Goal: Navigation & Orientation: Go to known website

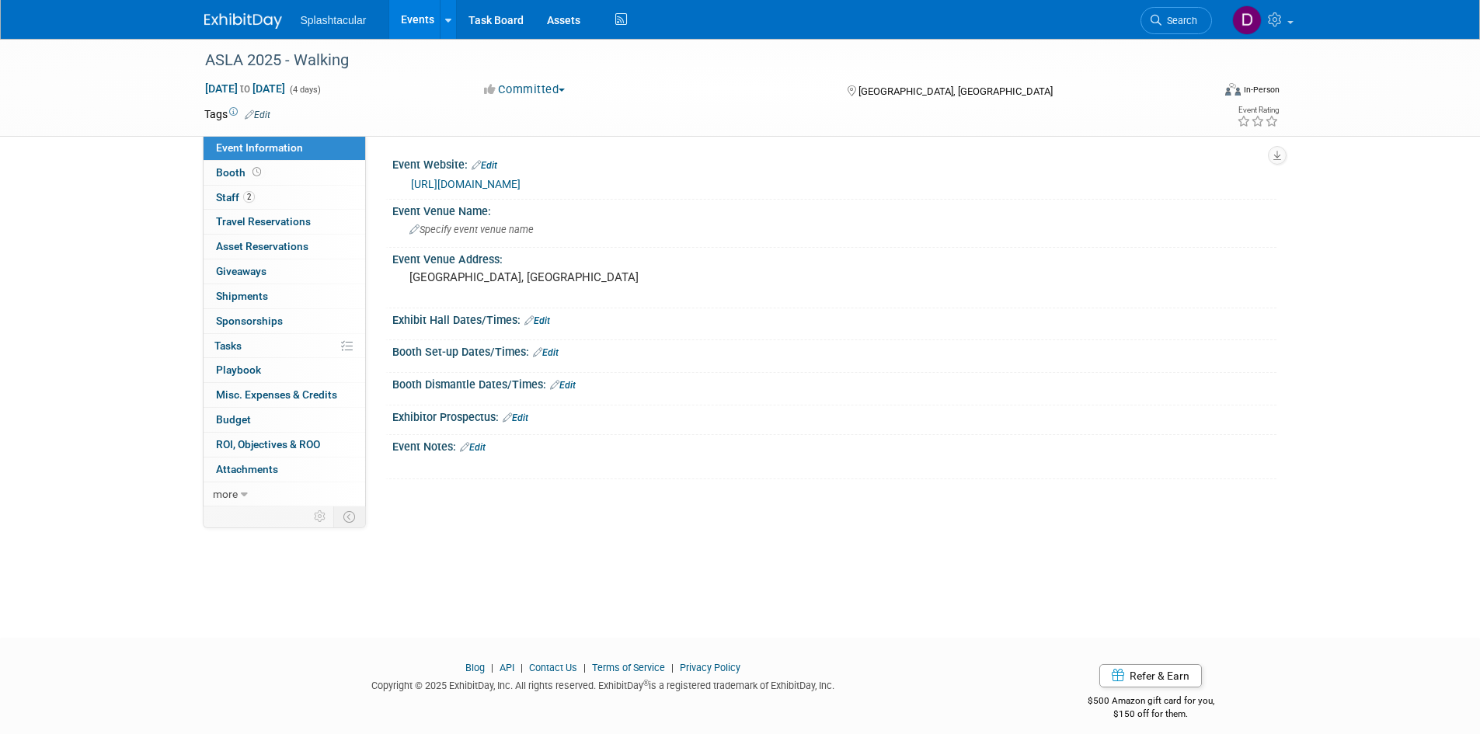
click at [520, 183] on link "[URL][DOMAIN_NAME]" at bounding box center [466, 184] width 110 height 12
click at [437, 180] on link "[URL][DOMAIN_NAME]" at bounding box center [466, 184] width 110 height 12
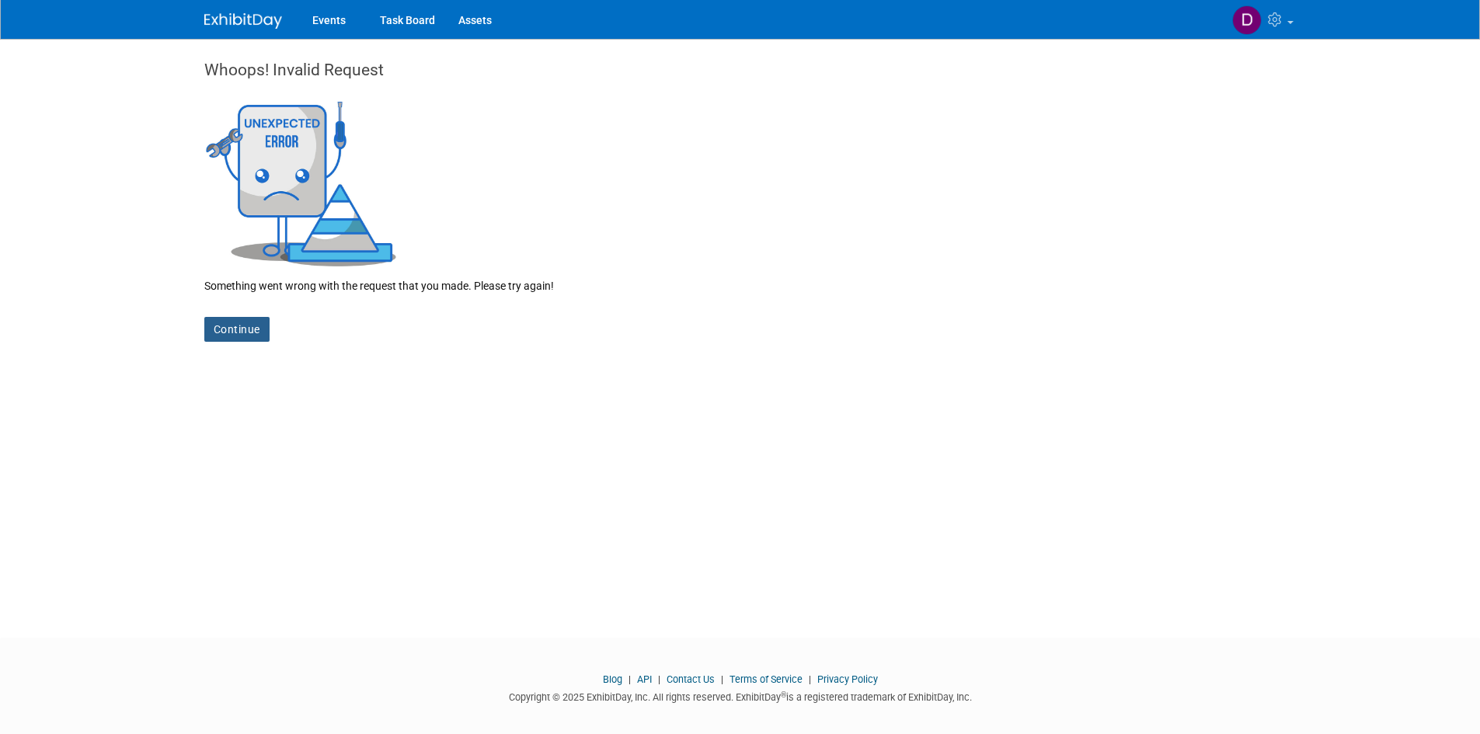
click at [244, 328] on link "Continue" at bounding box center [236, 329] width 65 height 25
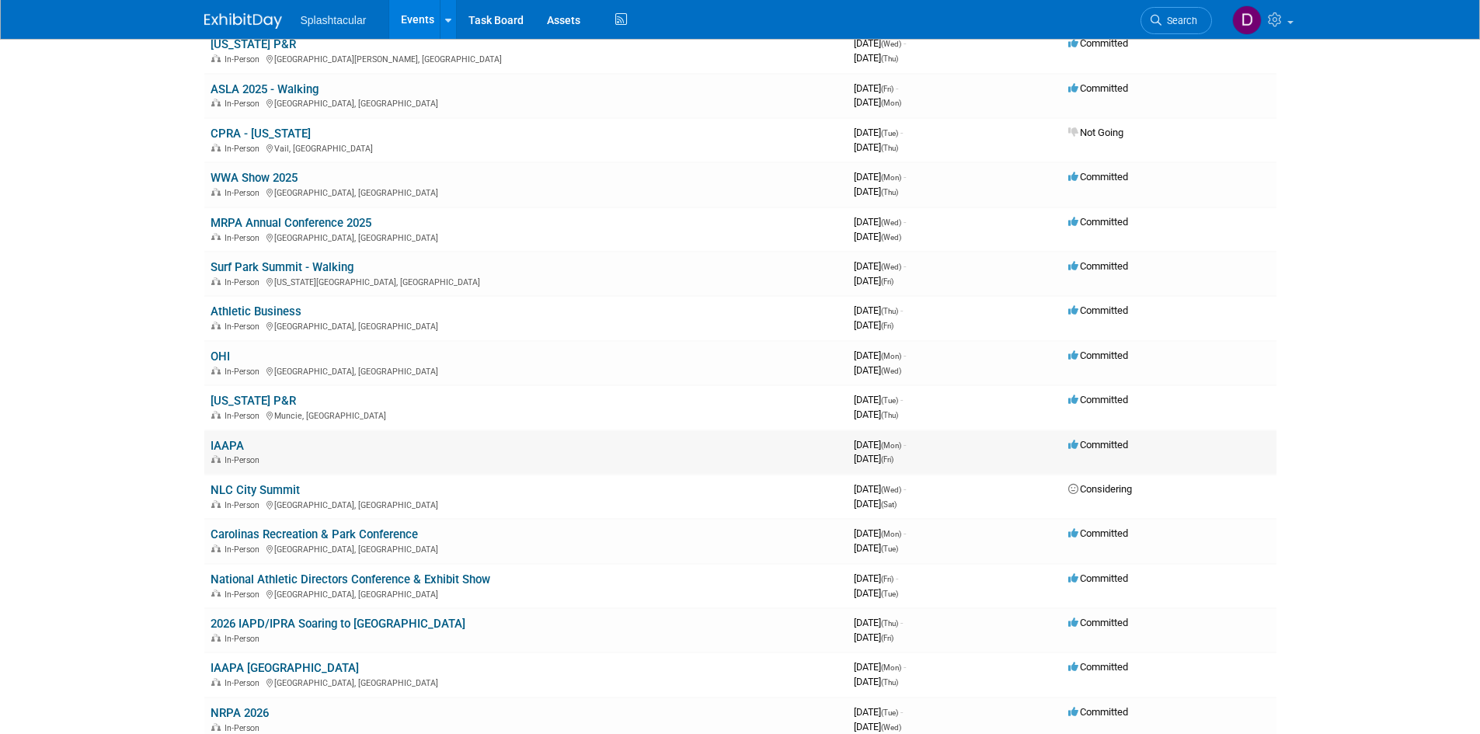
scroll to position [233, 0]
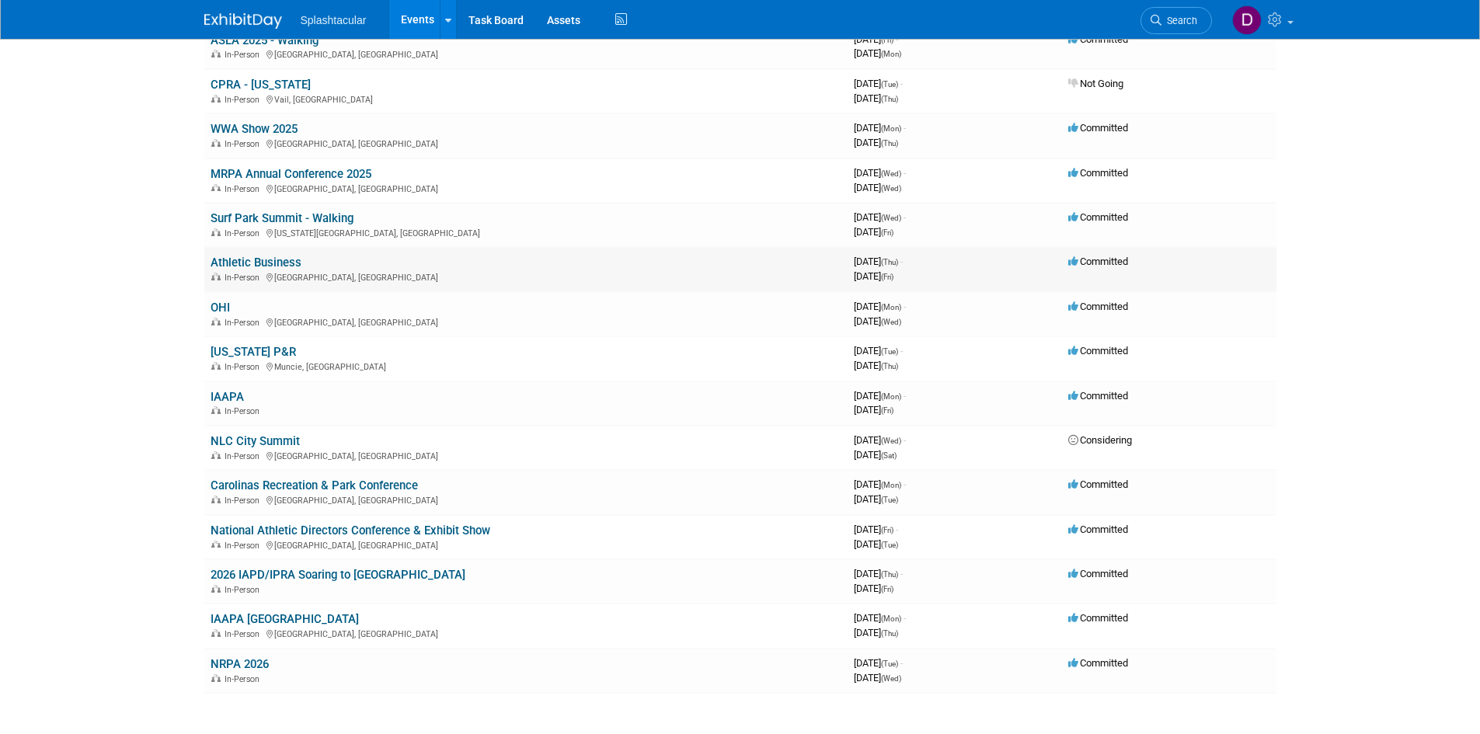
click at [278, 264] on link "Athletic Business" at bounding box center [256, 263] width 91 height 14
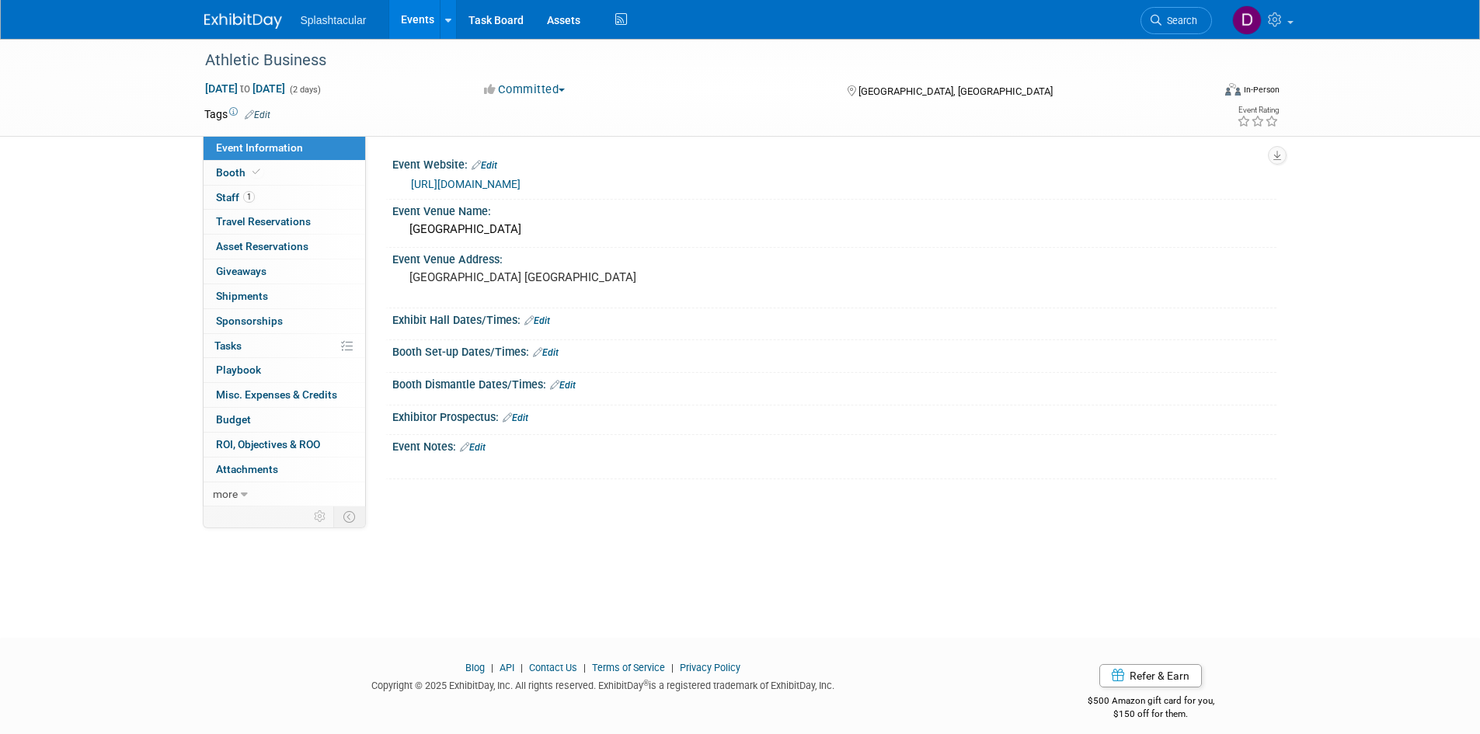
click at [487, 184] on link "https://www.abshow.com/" at bounding box center [466, 184] width 110 height 12
click at [491, 181] on link "https://www.abshow.com/" at bounding box center [466, 184] width 110 height 12
